Goal: Information Seeking & Learning: Learn about a topic

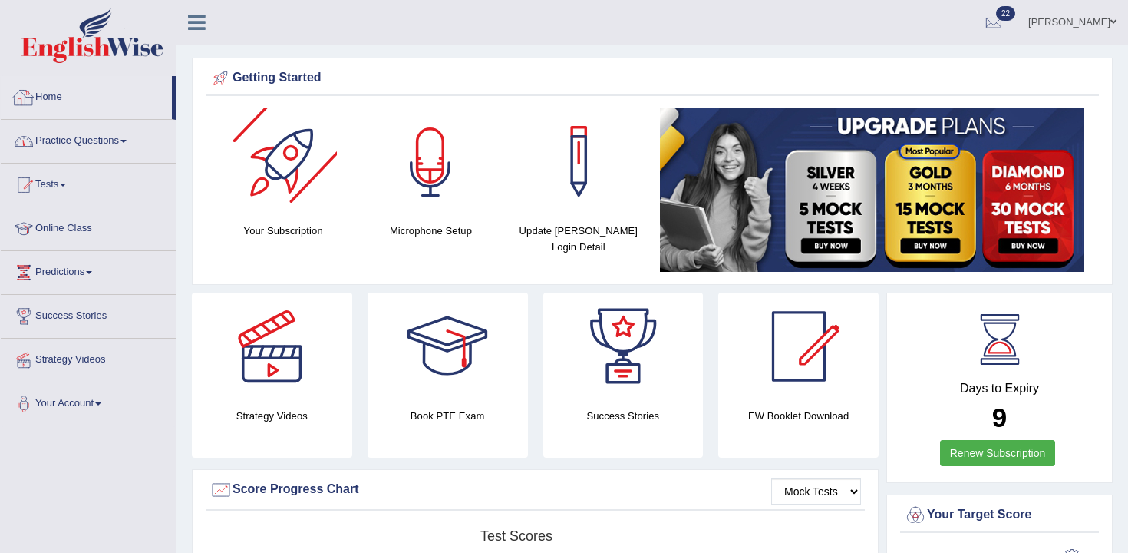
click at [119, 134] on link "Practice Questions" at bounding box center [88, 139] width 175 height 38
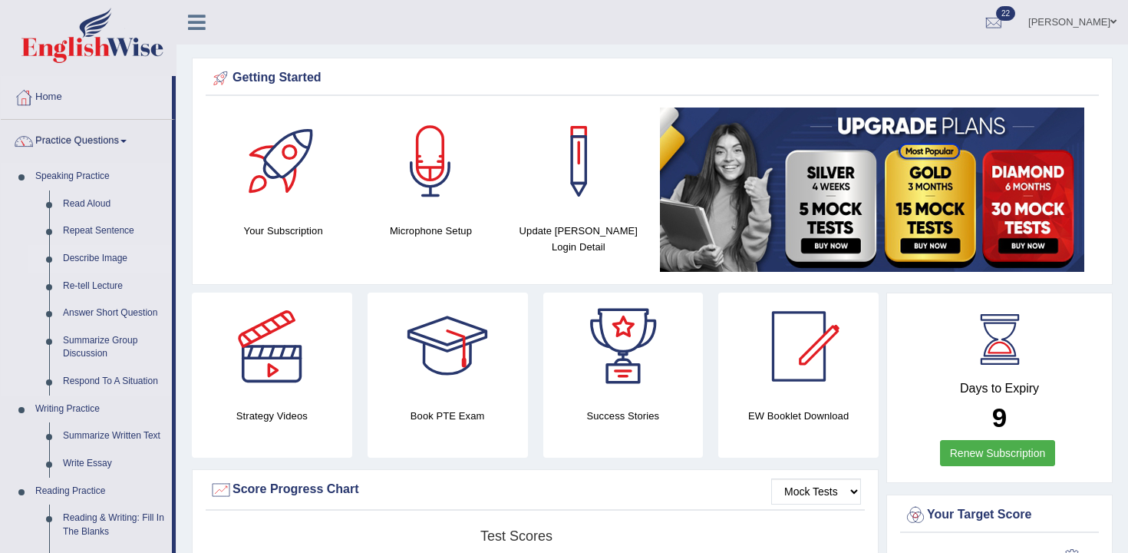
click at [103, 259] on link "Describe Image" at bounding box center [114, 259] width 116 height 28
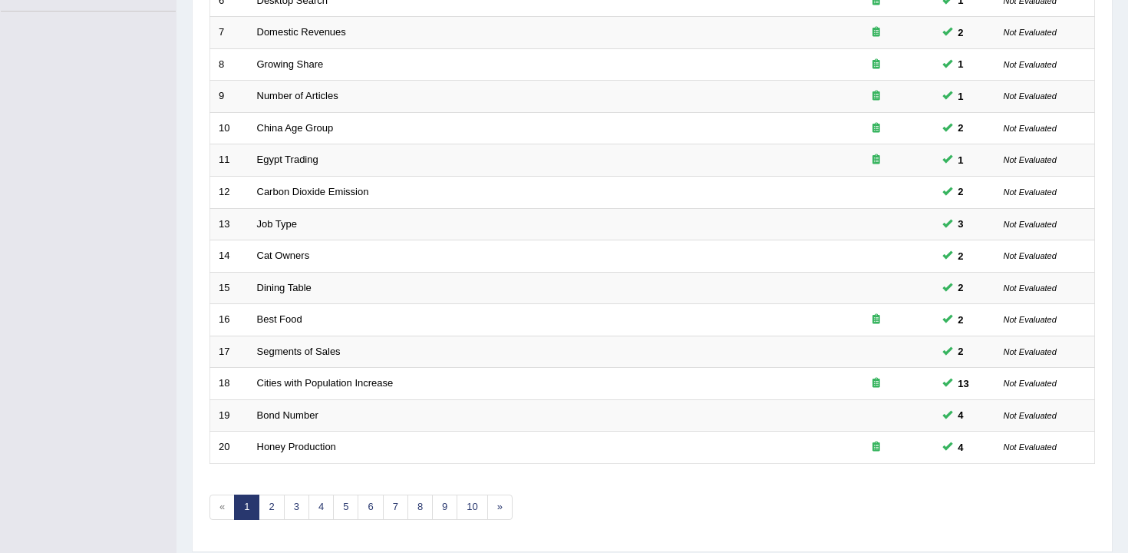
scroll to position [464, 0]
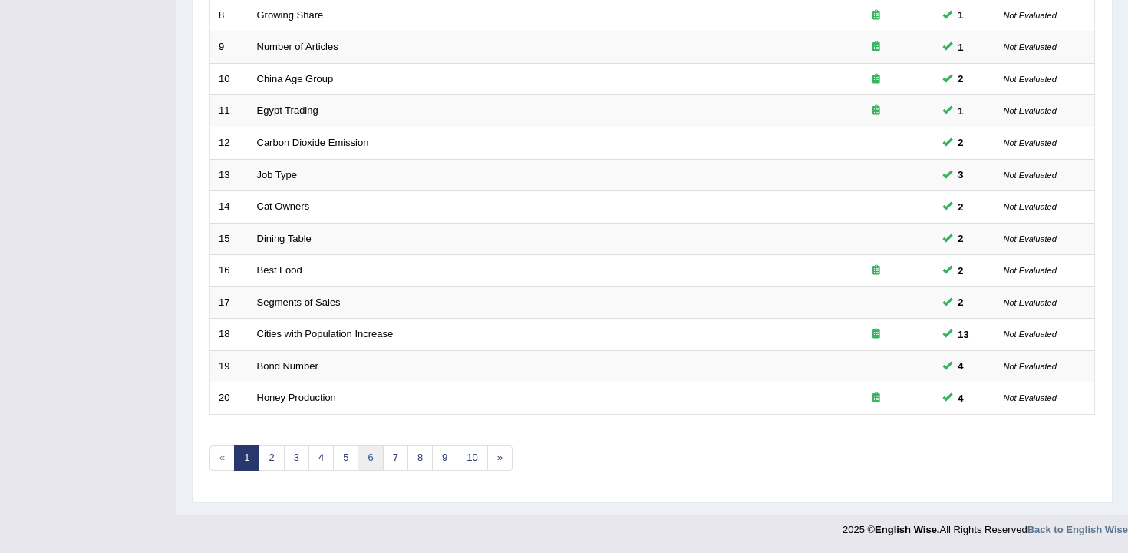
click at [363, 458] on link "6" at bounding box center [370, 457] width 25 height 25
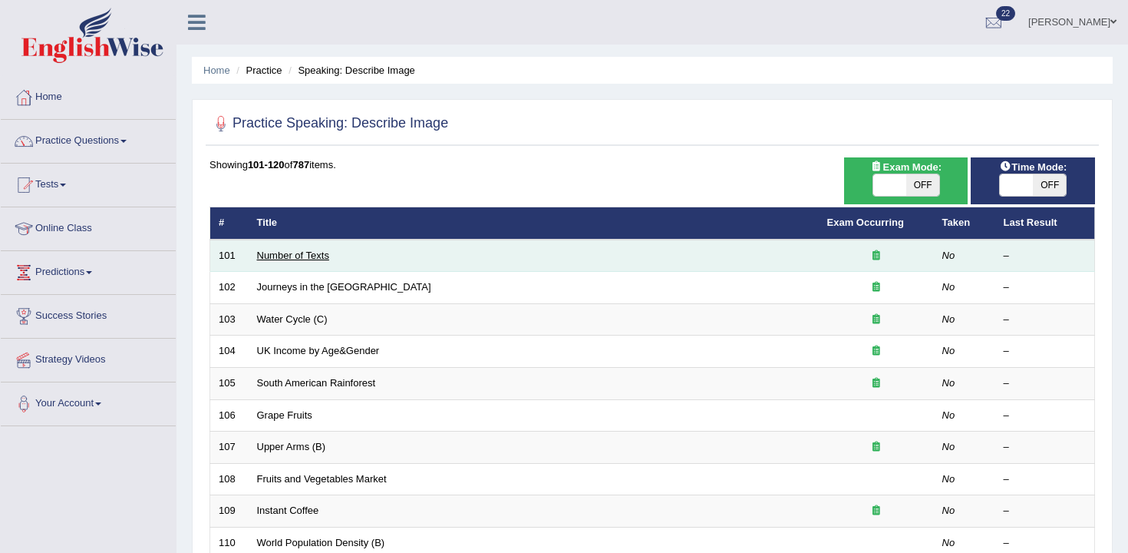
click at [302, 250] on link "Number of Texts" at bounding box center [293, 255] width 72 height 12
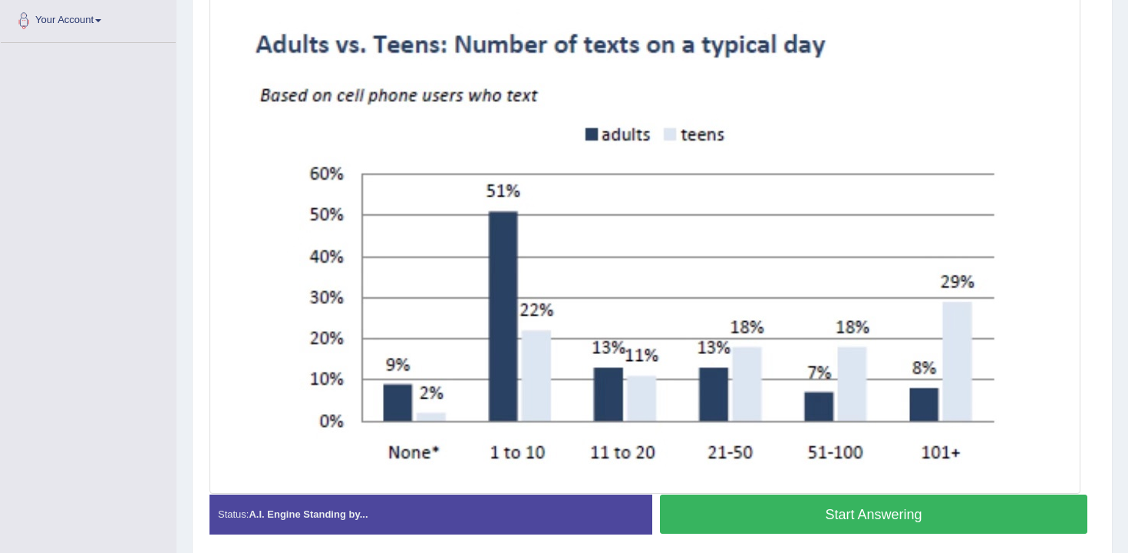
scroll to position [381, 0]
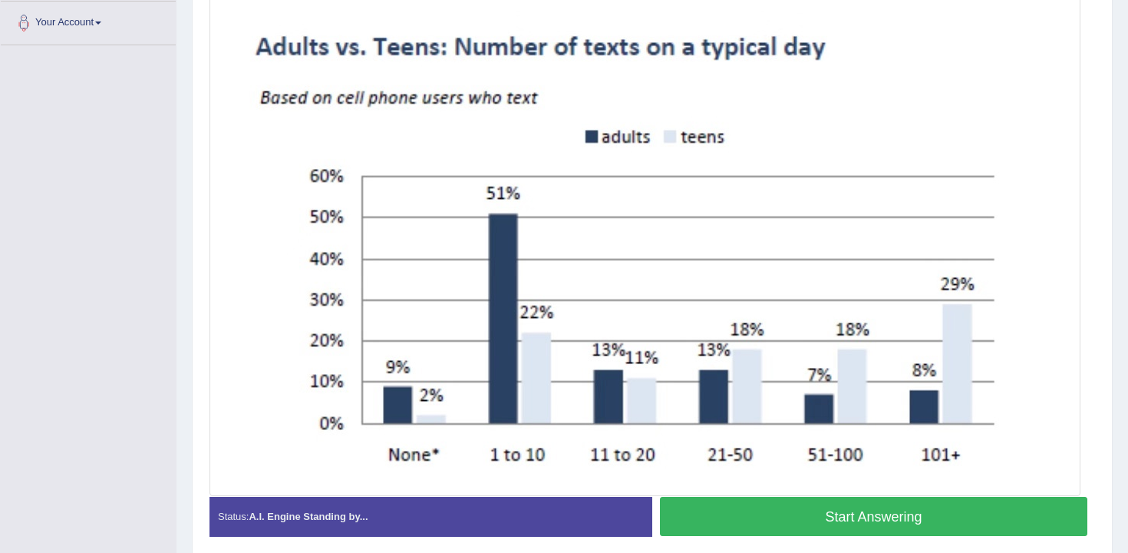
click at [722, 514] on button "Start Answering" at bounding box center [874, 516] width 428 height 39
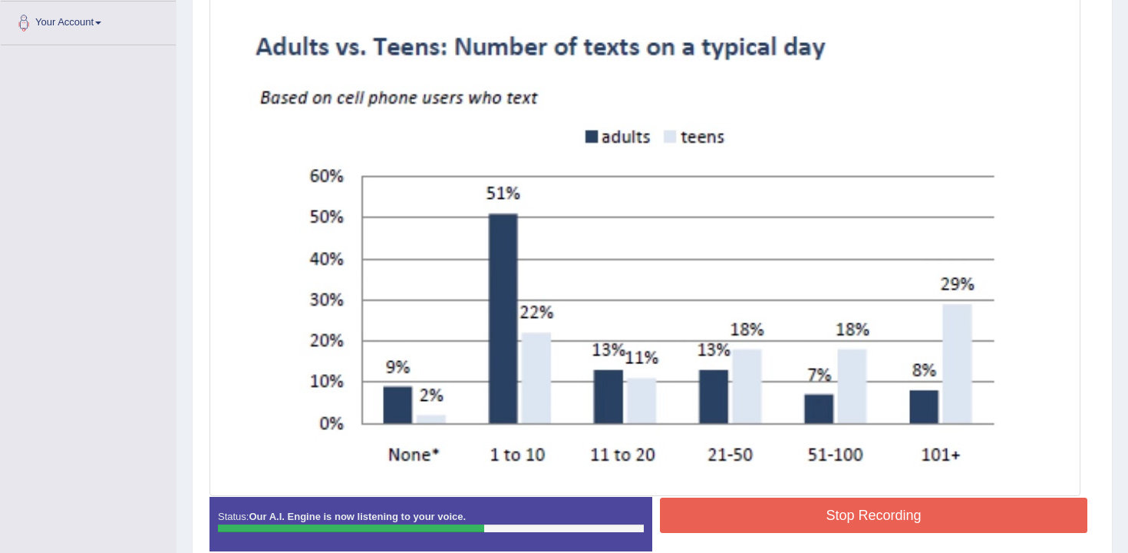
click at [732, 506] on button "Stop Recording" at bounding box center [874, 514] width 428 height 35
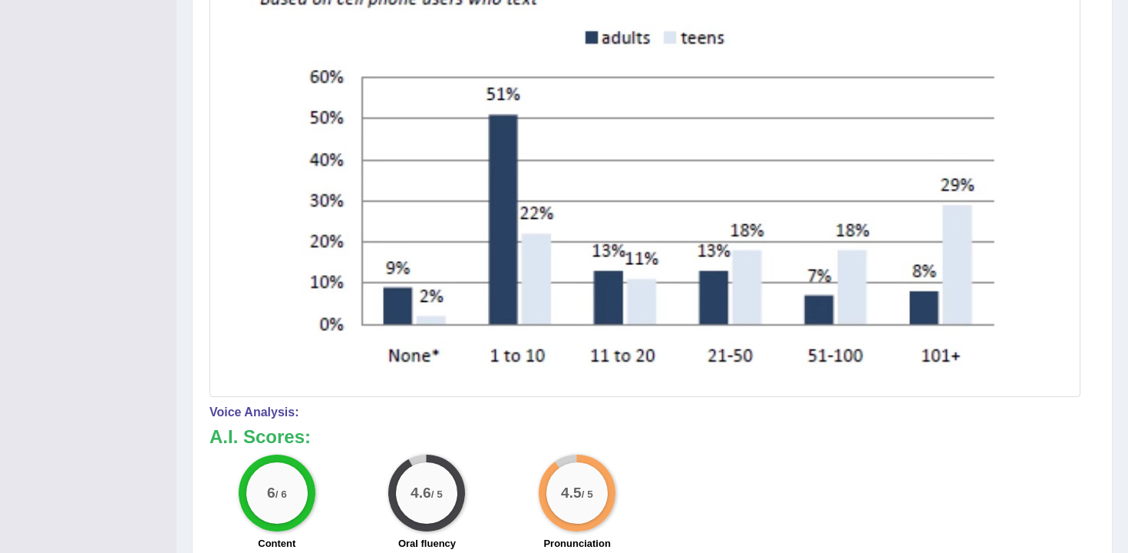
scroll to position [510, 0]
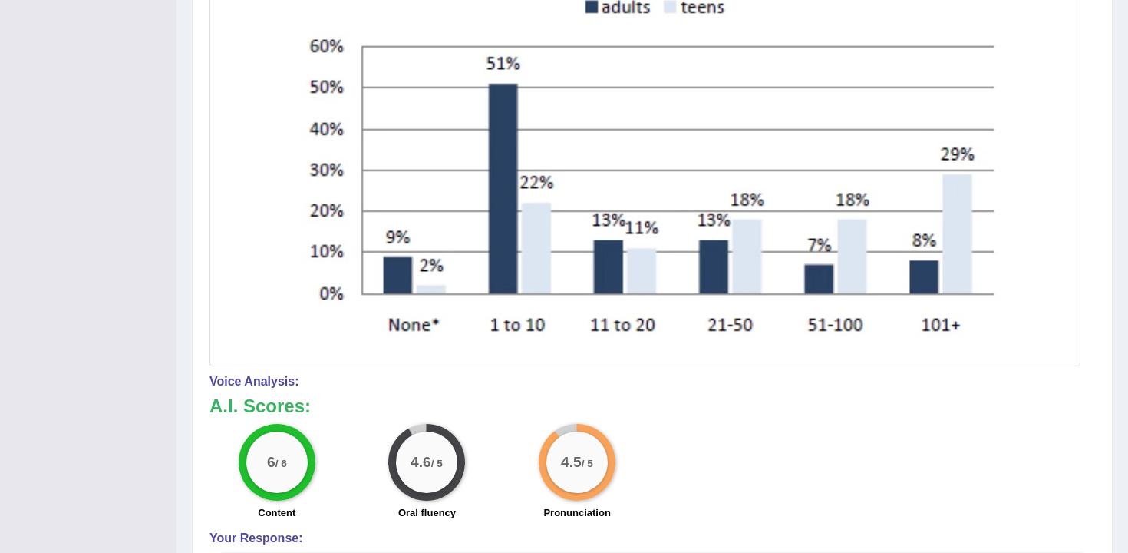
drag, startPoint x: 415, startPoint y: 471, endPoint x: 440, endPoint y: 471, distance: 25.3
click at [440, 471] on div "4.6 / 5" at bounding box center [426, 461] width 61 height 61
drag, startPoint x: 413, startPoint y: 476, endPoint x: 423, endPoint y: 476, distance: 10.0
click at [422, 476] on div "4.6 / 5" at bounding box center [426, 461] width 61 height 61
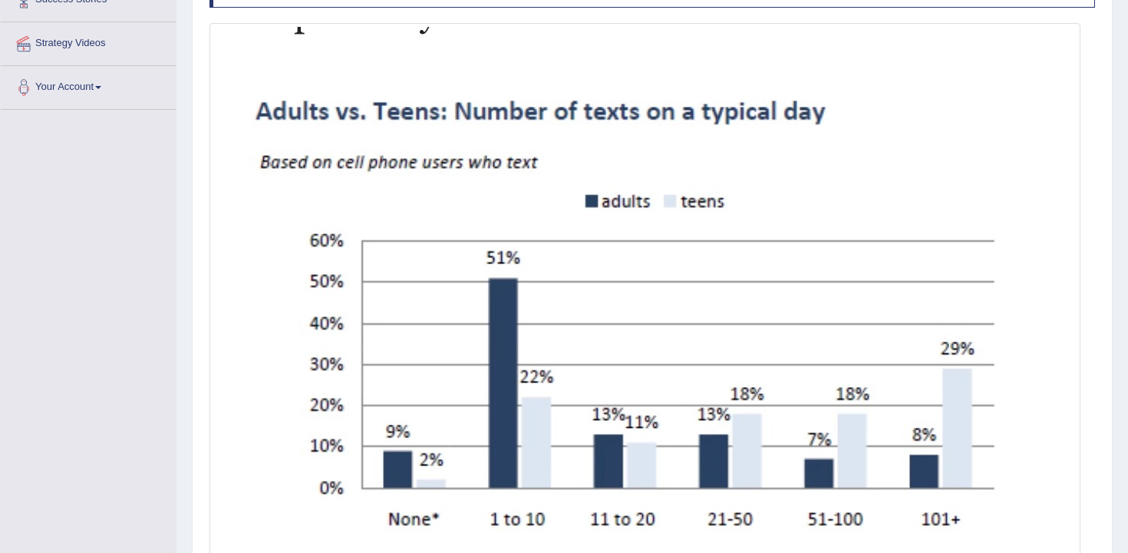
scroll to position [0, 0]
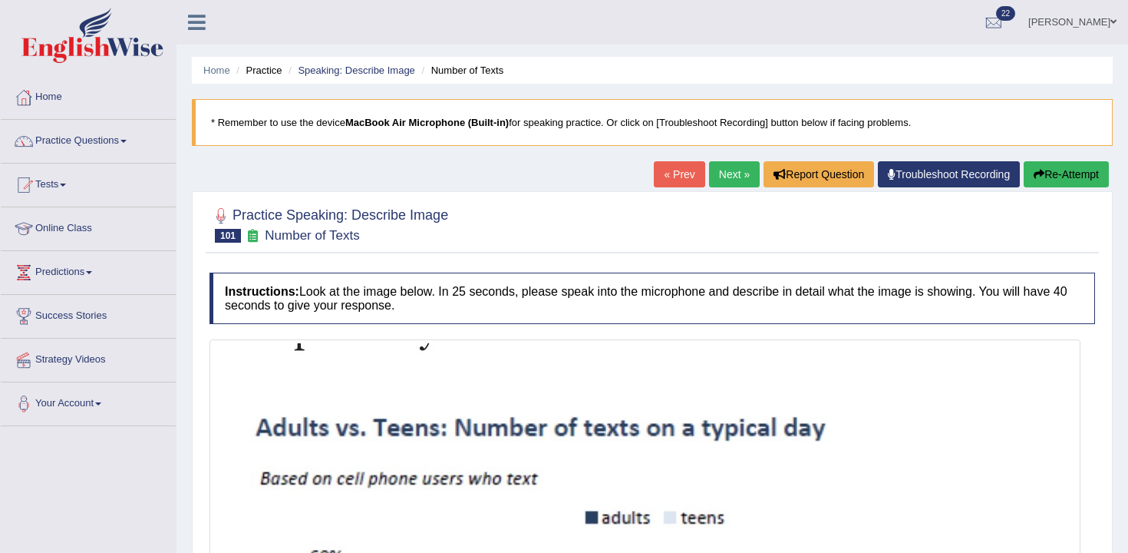
click at [725, 180] on link "Next »" at bounding box center [734, 174] width 51 height 26
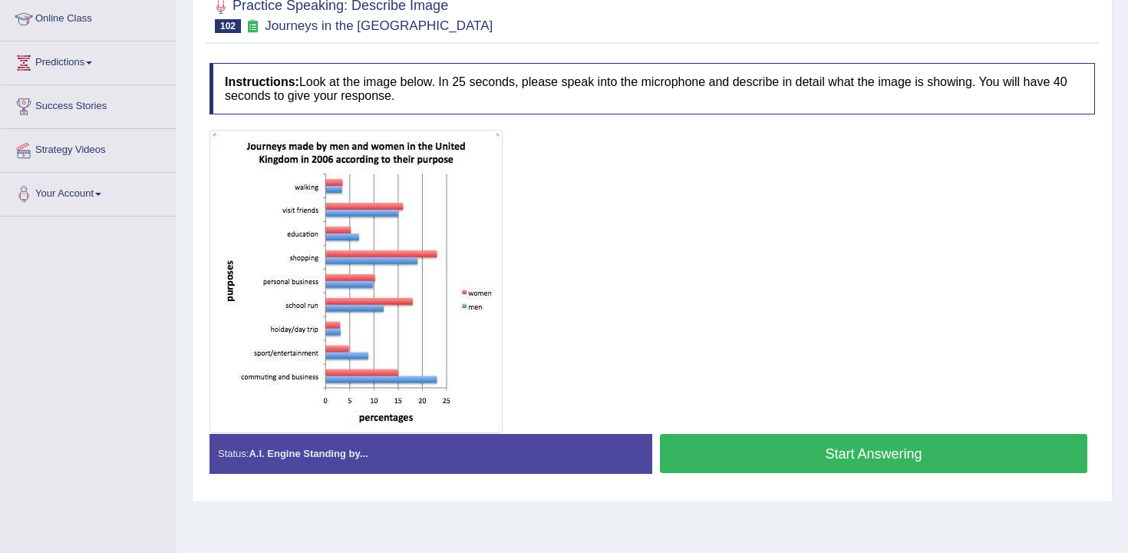
scroll to position [211, 0]
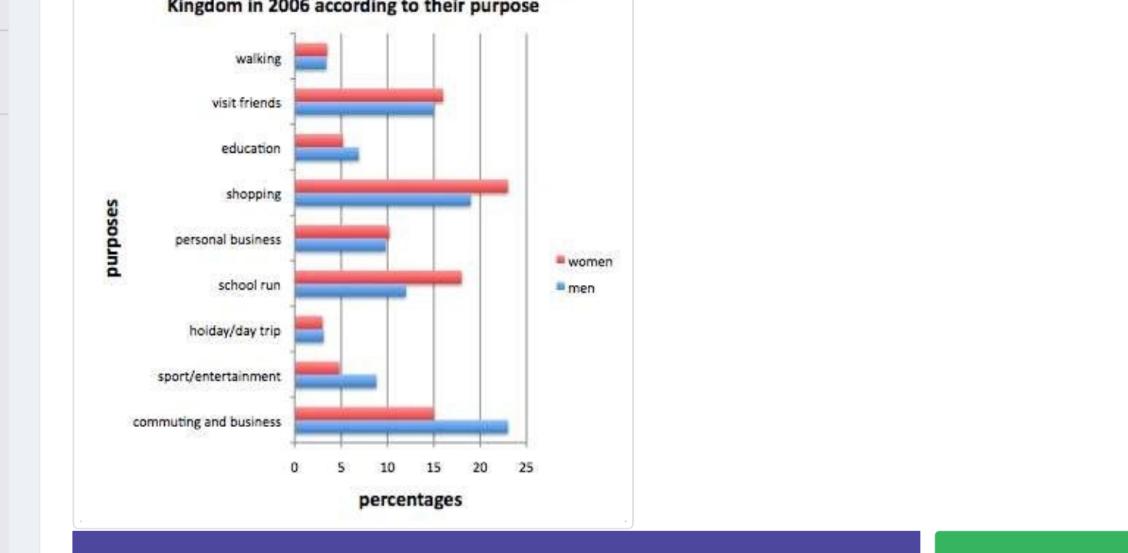
click at [670, 436] on button "Start Answering" at bounding box center [874, 451] width 428 height 39
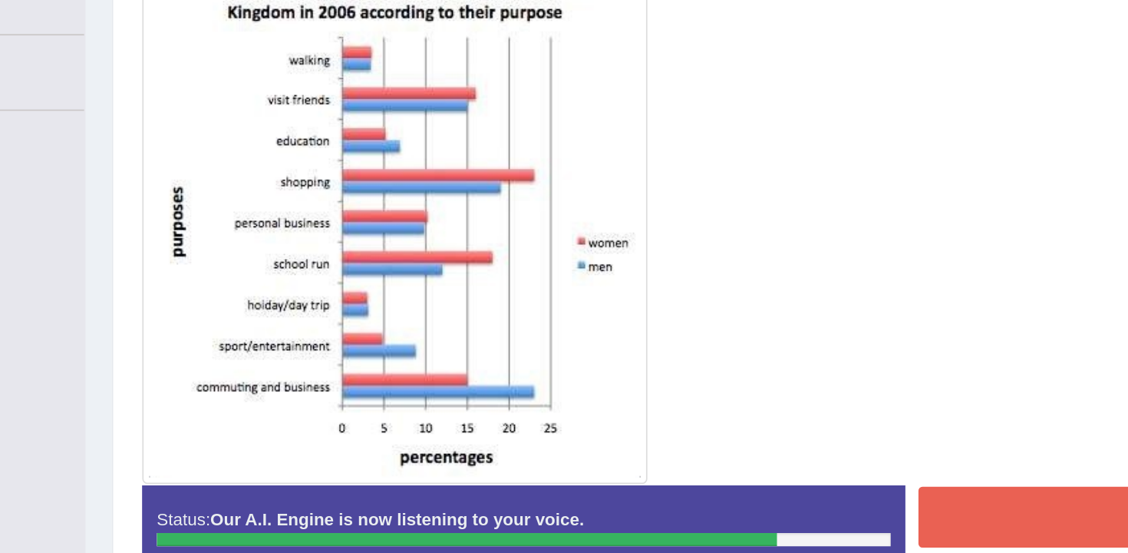
click at [708, 454] on button "Stop Recording" at bounding box center [874, 450] width 428 height 35
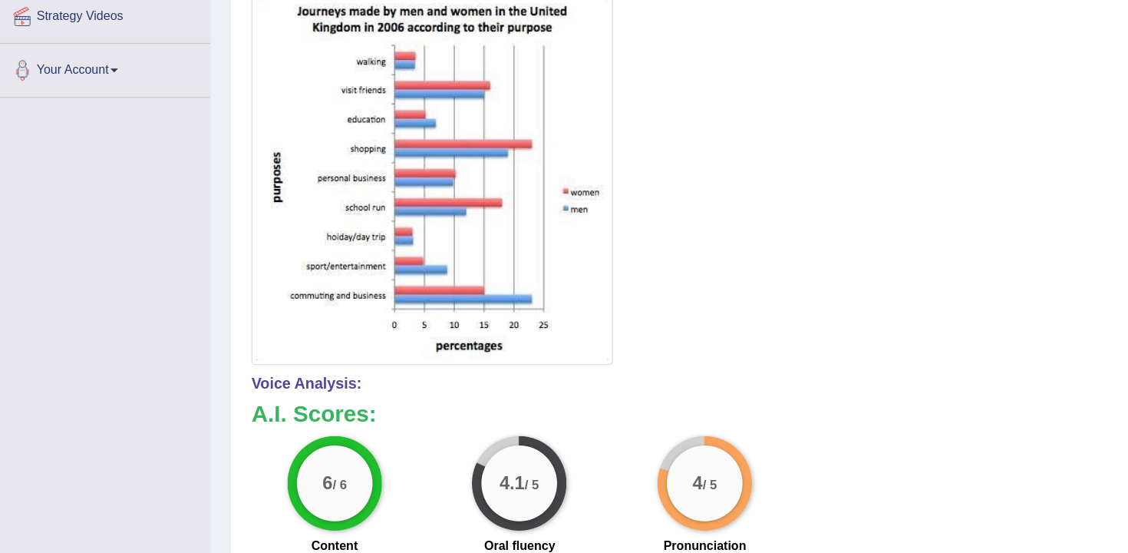
scroll to position [245, 0]
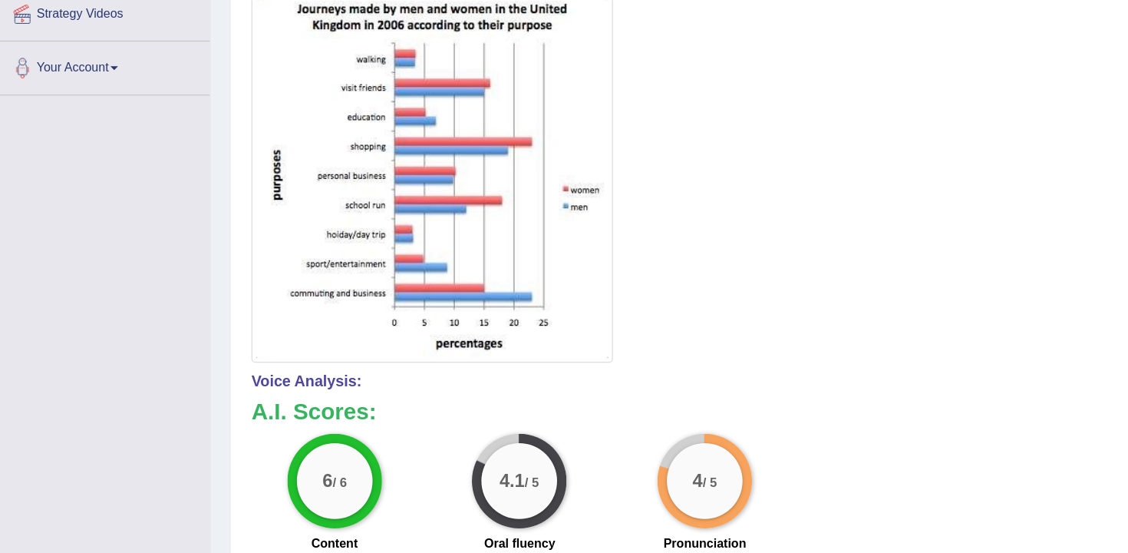
drag, startPoint x: 443, startPoint y: 503, endPoint x: 418, endPoint y: 504, distance: 25.4
click at [418, 504] on div "4.1 / 5" at bounding box center [426, 493] width 61 height 61
drag, startPoint x: 412, startPoint y: 501, endPoint x: 445, endPoint y: 501, distance: 33.0
click at [445, 501] on div "4.1 / 5" at bounding box center [426, 493] width 61 height 61
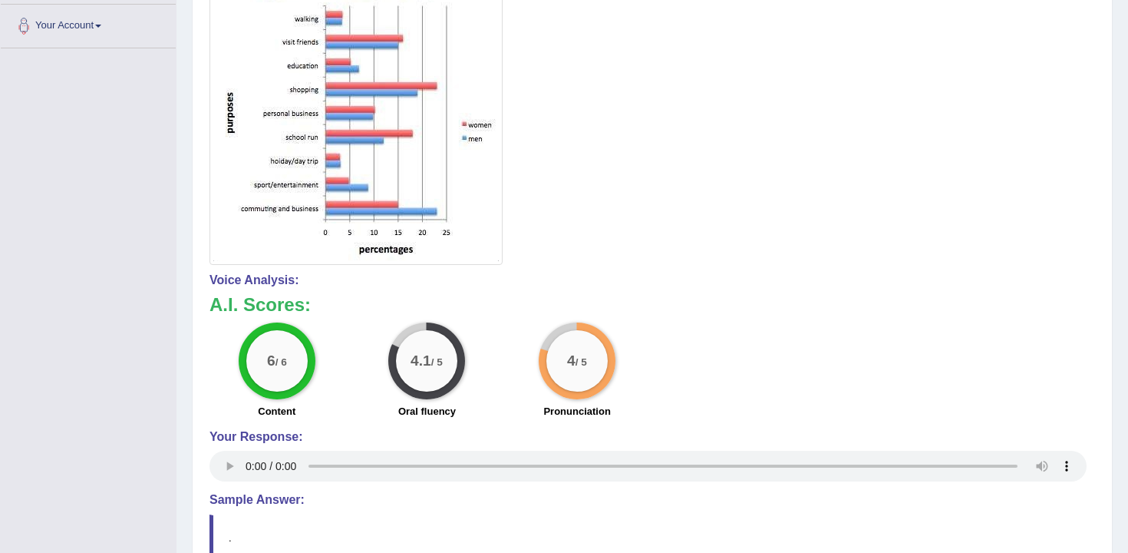
scroll to position [381, 0]
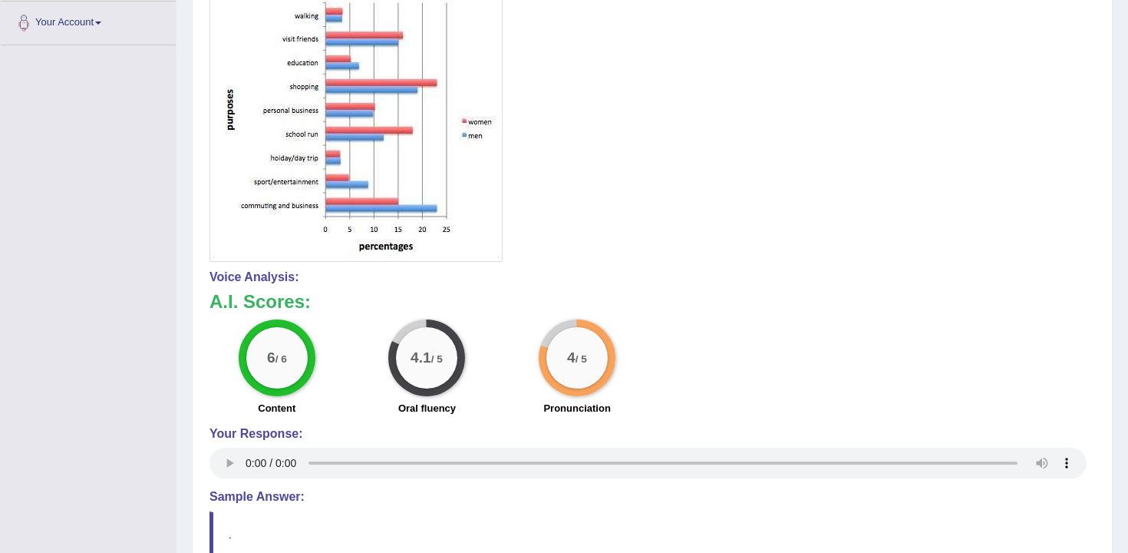
drag, startPoint x: 612, startPoint y: 378, endPoint x: 344, endPoint y: 383, distance: 267.9
click at [344, 383] on div "6 / 6 Content 4.1 / 5 Oral fluency 4 / 5 Pronunciation" at bounding box center [652, 368] width 901 height 99
drag, startPoint x: 258, startPoint y: 368, endPoint x: 605, endPoint y: 367, distance: 347.0
click at [605, 367] on div "6 / 6 Content 4.1 / 5 Oral fluency 4 / 5 Pronunciation" at bounding box center [652, 368] width 901 height 99
drag, startPoint x: 605, startPoint y: 367, endPoint x: 241, endPoint y: 358, distance: 364.0
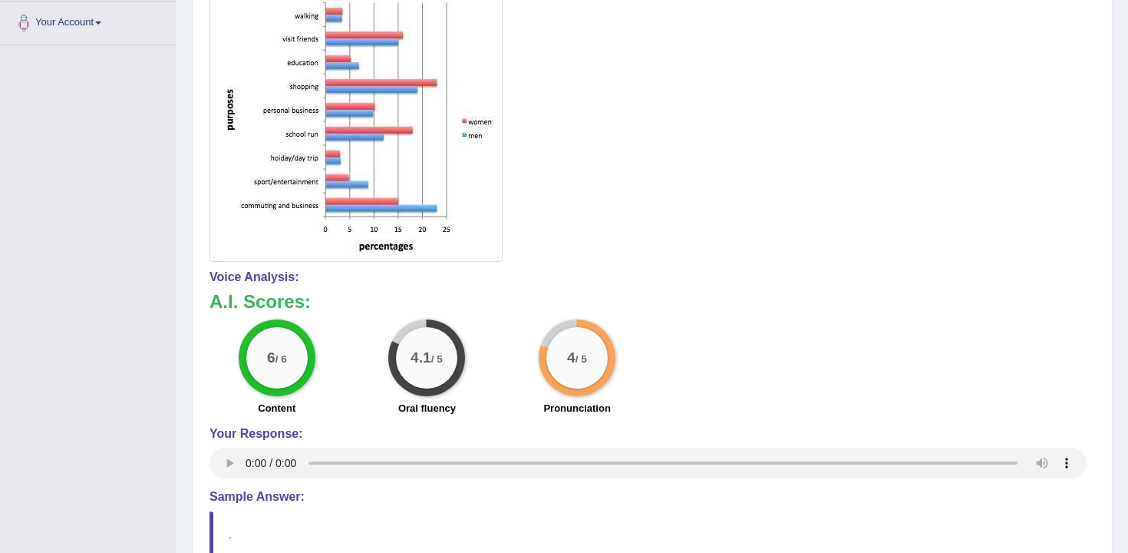
click at [241, 358] on div "6 / 6 Content 4.1 / 5 Oral fluency 4 / 5 Pronunciation" at bounding box center [652, 368] width 901 height 99
drag, startPoint x: 241, startPoint y: 358, endPoint x: 662, endPoint y: 389, distance: 421.8
click at [662, 389] on div "6 / 6 Content 4.1 / 5 Oral fluency 4 / 5 Pronunciation" at bounding box center [652, 368] width 901 height 99
drag, startPoint x: 662, startPoint y: 389, endPoint x: 180, endPoint y: 338, distance: 484.0
click at [180, 338] on div "Home Practice Speaking: Describe Image Journeys in the UK * Remember to use the…" at bounding box center [653, 143] width 952 height 1048
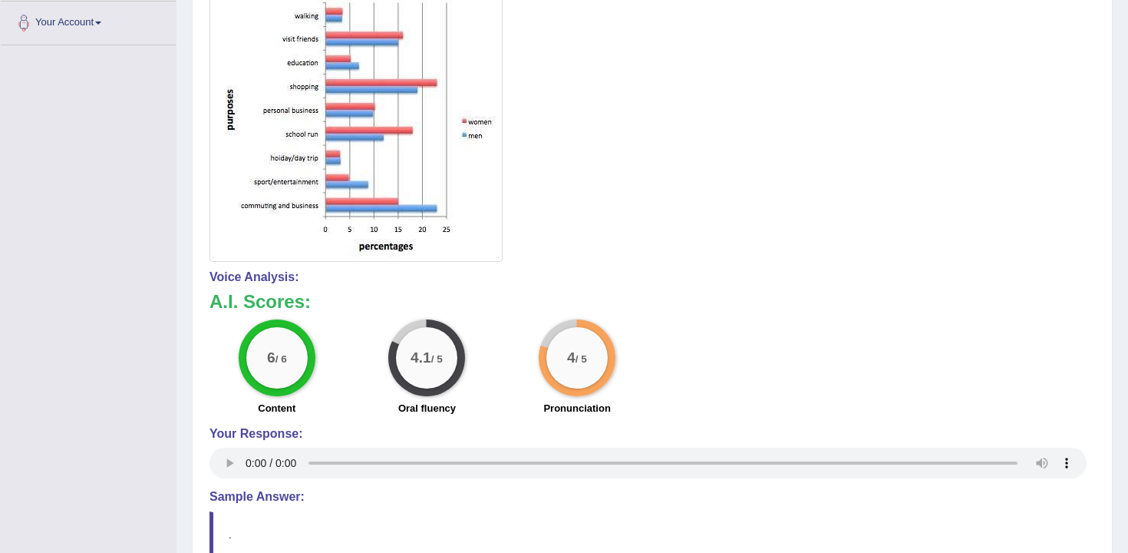
click at [272, 365] on big "6" at bounding box center [271, 357] width 8 height 17
drag, startPoint x: 413, startPoint y: 358, endPoint x: 438, endPoint y: 358, distance: 24.6
click at [438, 358] on div "4.1 / 5" at bounding box center [426, 357] width 61 height 61
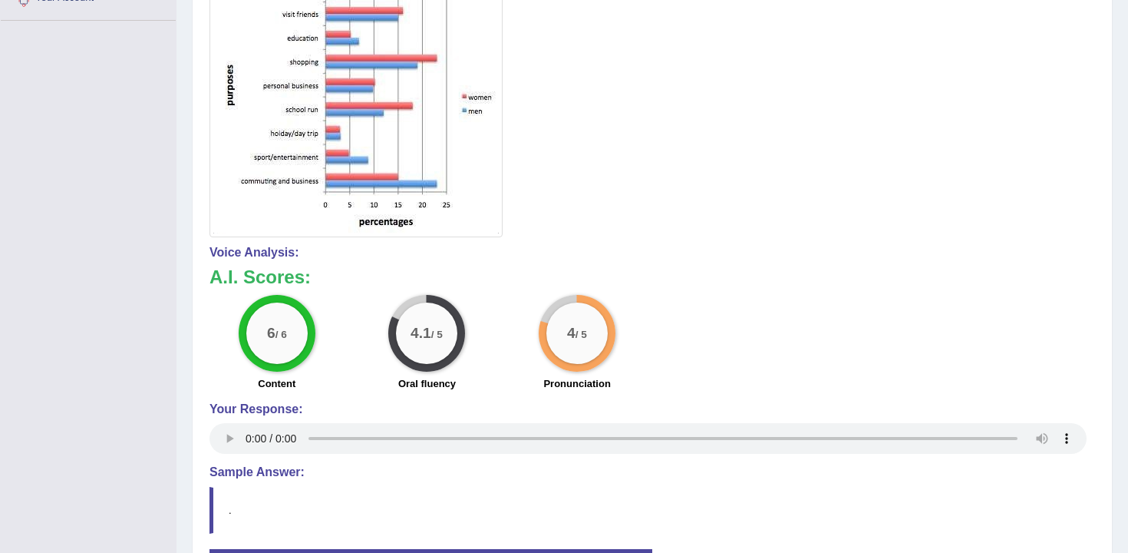
scroll to position [412, 0]
